Goal: Task Accomplishment & Management: Use online tool/utility

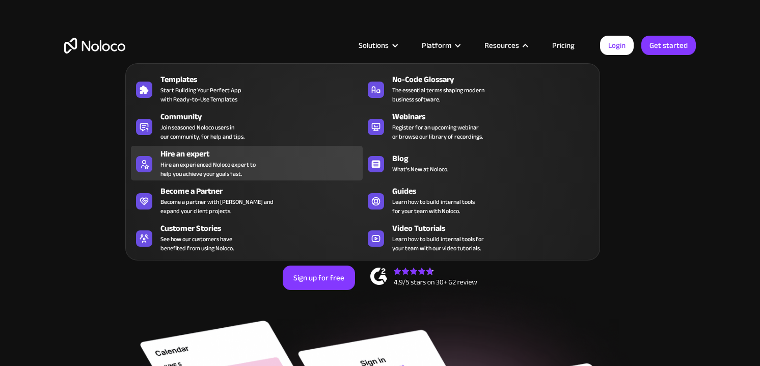
click at [188, 165] on div "Hire an experienced Noloco expert to help you achieve your goals fast." at bounding box center [208, 169] width 95 height 18
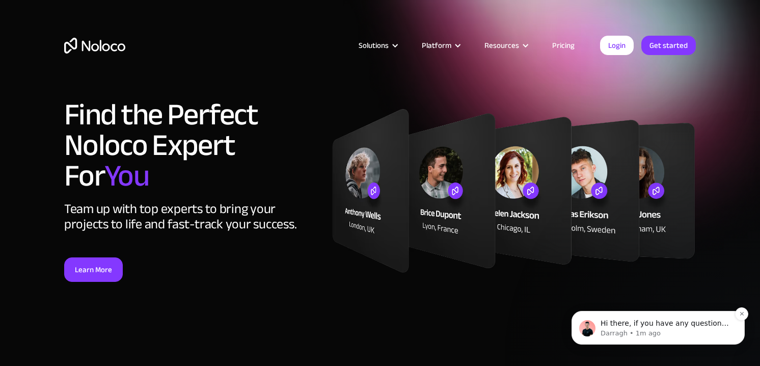
click at [659, 328] on p "Hi there, if you have any questions about hiring an expert to help with Noloco,…" at bounding box center [666, 323] width 131 height 10
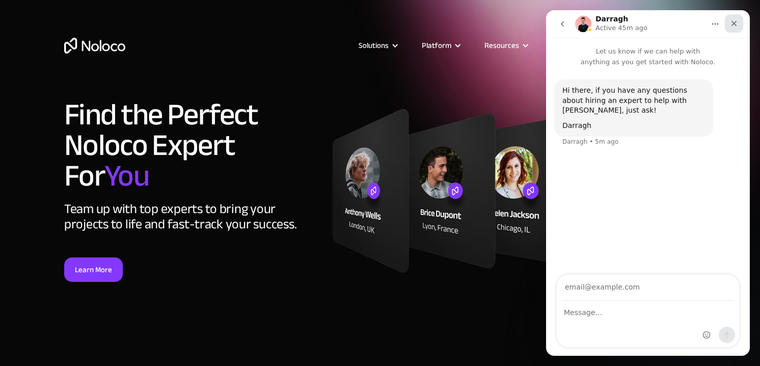
click at [735, 25] on icon "Close" at bounding box center [734, 23] width 8 height 8
